Goal: Task Accomplishment & Management: Complete application form

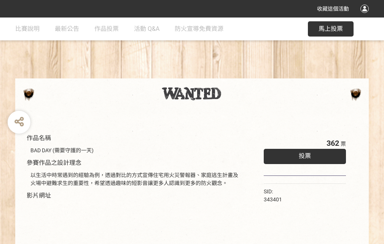
click at [366, 16] on div "收藏這個活動" at bounding box center [192, 9] width 384 height 18
click at [238, 75] on div "作品名稱 BAD DAY (需要守護的一天) 參賽作品之設計理念 以生活中時常遇到的經驗為例，透過對比的方式宣傳住宅用火災警報器、家庭逃生計畫及火場中避難求生…" at bounding box center [192, 178] width 384 height 320
click at [303, 154] on span "投票" at bounding box center [305, 155] width 12 height 7
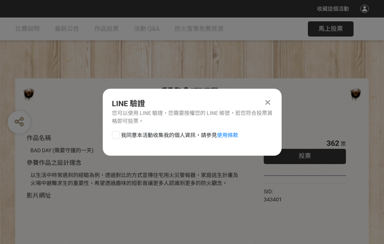
click at [115, 134] on div at bounding box center [116, 135] width 8 height 8
checkbox input "true"
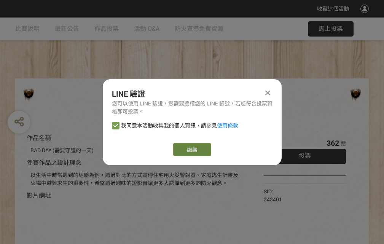
click at [192, 150] on link "繼續" at bounding box center [192, 149] width 38 height 13
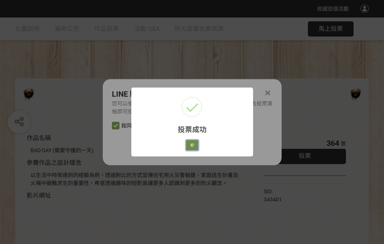
click at [190, 144] on button "好" at bounding box center [192, 145] width 12 height 11
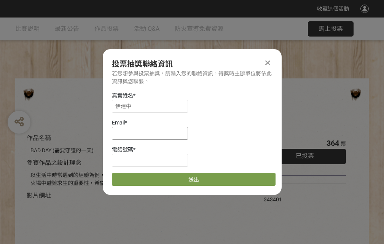
click at [152, 133] on input at bounding box center [150, 133] width 76 height 13
type input "[EMAIL_ADDRESS][DOMAIN_NAME]"
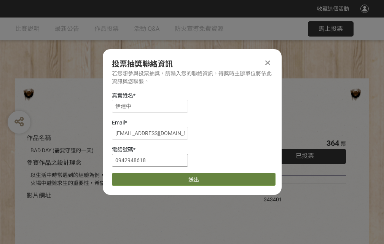
type input "0942948618"
click at [134, 177] on button "送出" at bounding box center [194, 179] width 164 height 13
